Goal: Contribute content: Add original content to the website for others to see

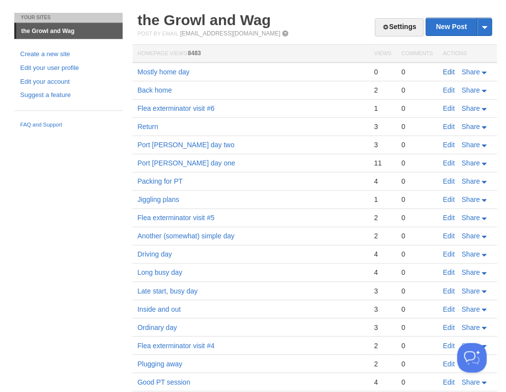
click at [446, 70] on link "Edit" at bounding box center [448, 72] width 12 height 8
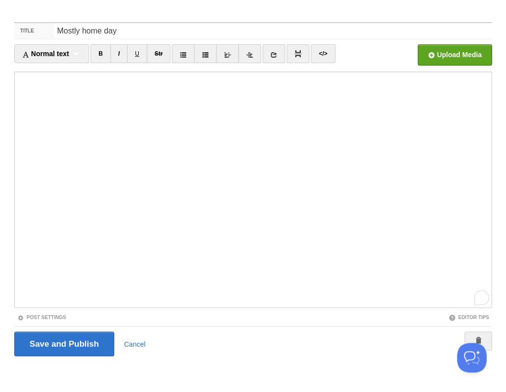
scroll to position [280, 0]
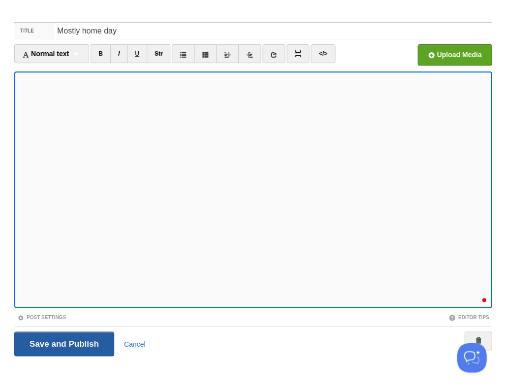
click at [63, 342] on input "Save and Publish" at bounding box center [64, 343] width 100 height 25
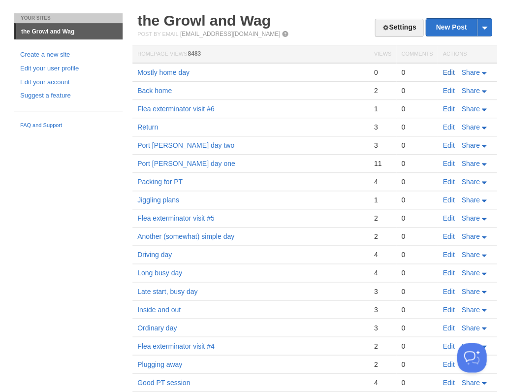
click at [449, 70] on link "Edit" at bounding box center [448, 72] width 12 height 8
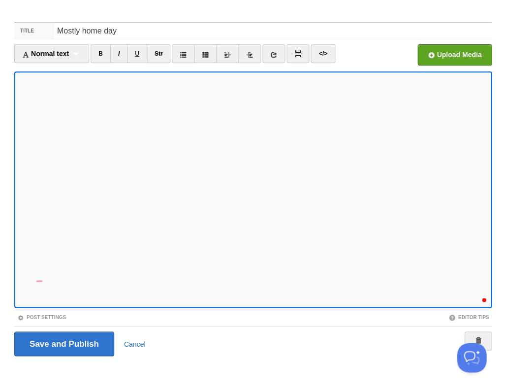
scroll to position [289, 0]
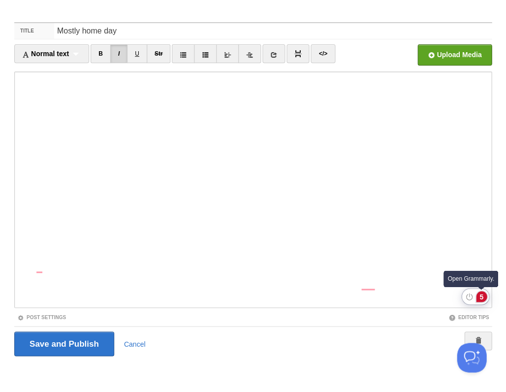
click at [481, 295] on div "5" at bounding box center [481, 296] width 11 height 11
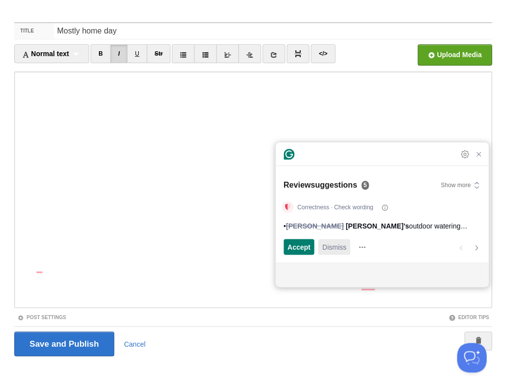
click at [337, 246] on span "Dismiss" at bounding box center [334, 247] width 24 height 10
click at [335, 248] on span "Dismiss" at bounding box center [334, 247] width 24 height 10
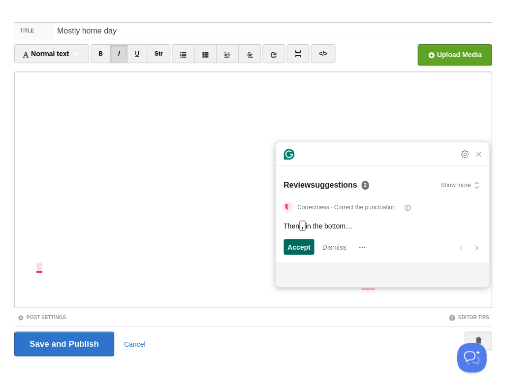
click at [292, 247] on span "Accept" at bounding box center [298, 247] width 23 height 10
click at [302, 249] on span "Accept" at bounding box center [298, 247] width 23 height 10
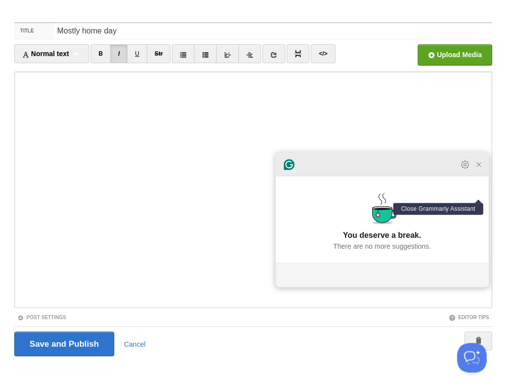
click at [478, 168] on icon "Close Grammarly Assistant" at bounding box center [478, 164] width 8 height 8
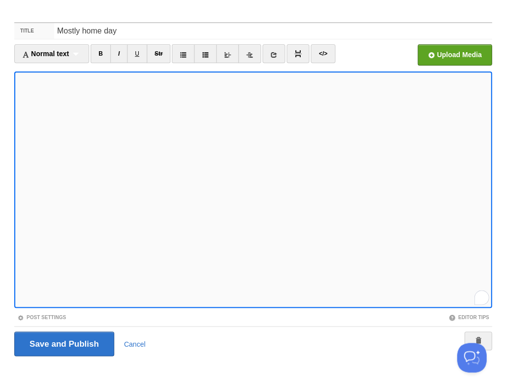
scroll to position [289, 0]
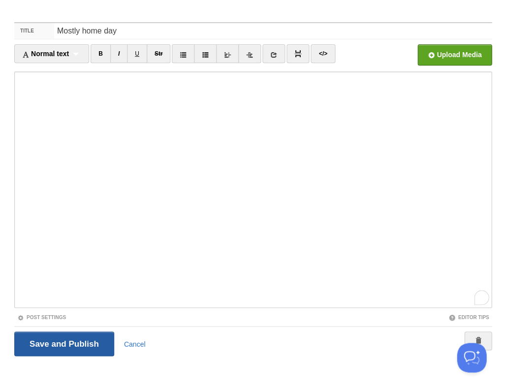
click at [64, 349] on input "Save and Publish" at bounding box center [64, 343] width 100 height 25
